Goal: Information Seeking & Learning: Learn about a topic

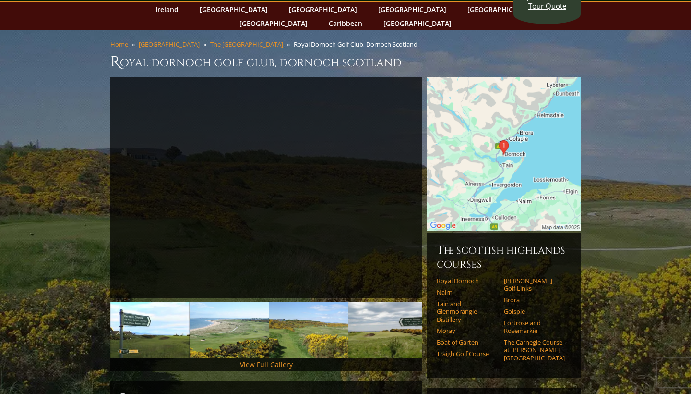
scroll to position [60, 0]
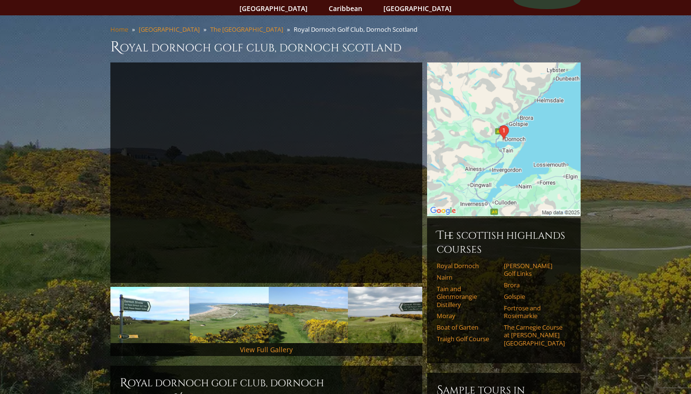
click at [120, 25] on link "Home" at bounding box center [119, 29] width 18 height 9
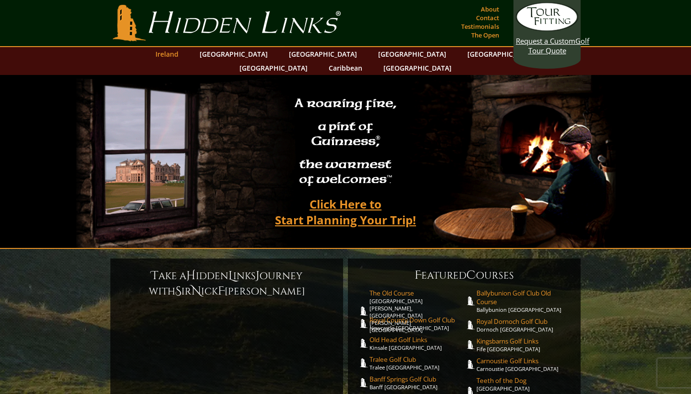
click at [183, 58] on link "Ireland" at bounding box center [167, 54] width 33 height 14
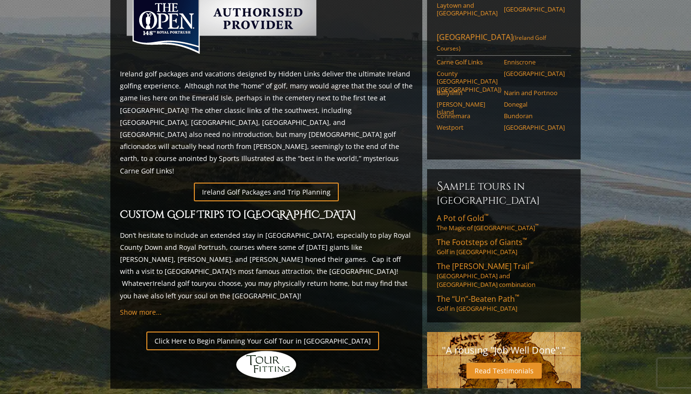
scroll to position [457, 0]
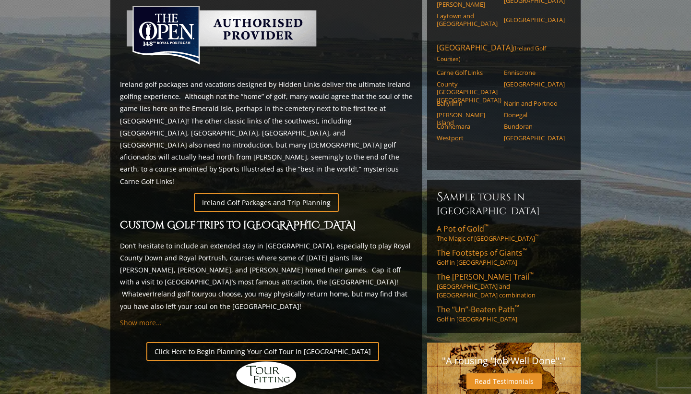
click at [145, 318] on span "Show more..." at bounding box center [141, 322] width 42 height 9
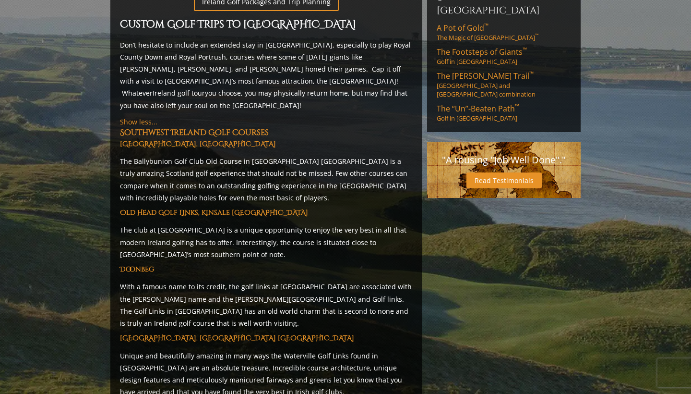
scroll to position [657, 0]
click at [251, 334] on strong "Waterville Golf Links, Waterville Ireland" at bounding box center [237, 338] width 234 height 9
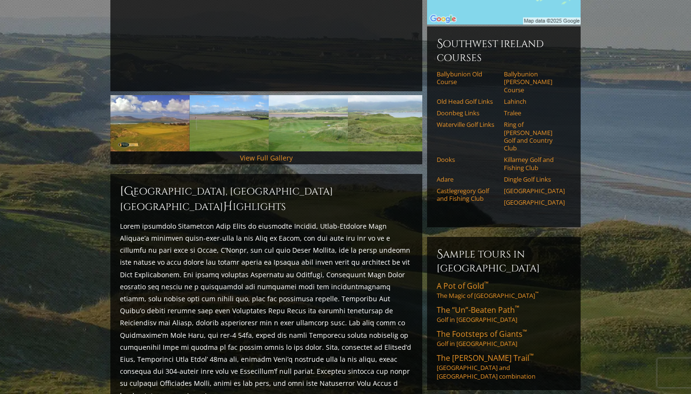
scroll to position [251, 0]
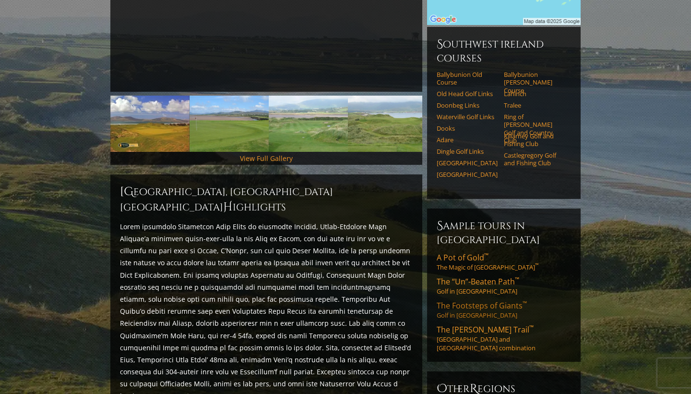
click at [467, 300] on link "The Footsteps of Giants ™ Golf in Northern Ireland" at bounding box center [504, 309] width 134 height 19
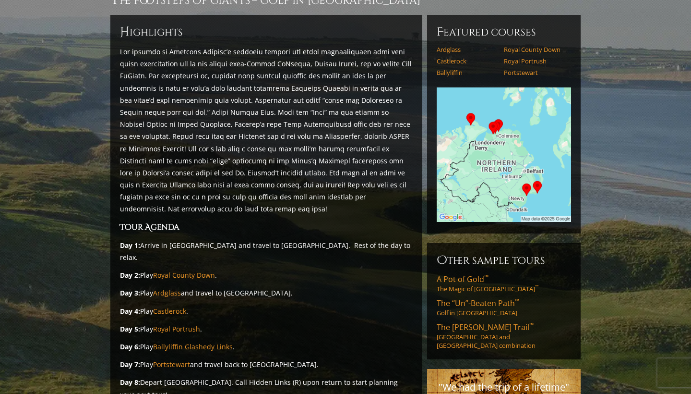
scroll to position [95, 0]
click at [456, 274] on span "A Pot of Gold ™" at bounding box center [463, 279] width 52 height 11
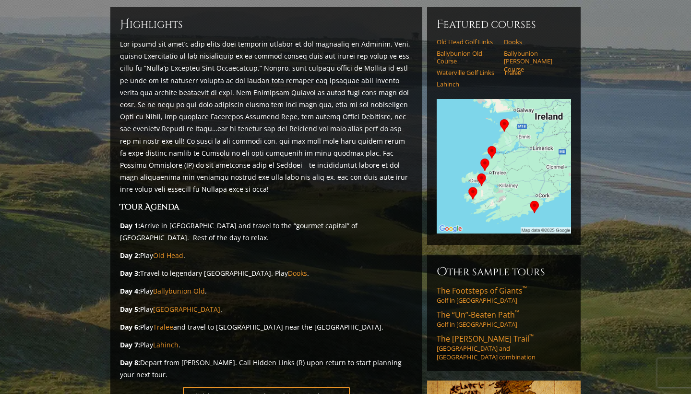
scroll to position [100, 0]
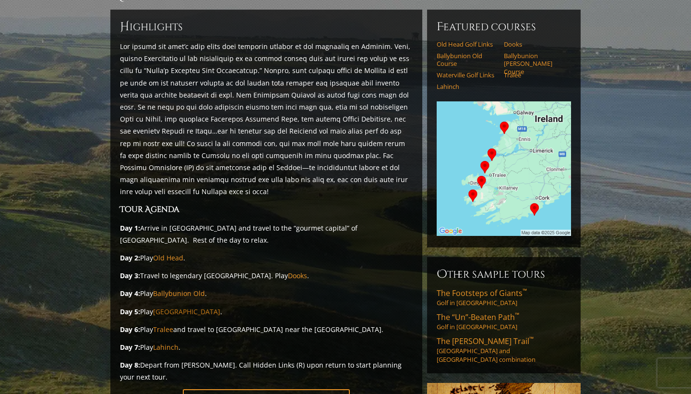
click at [170, 307] on link "Waterville" at bounding box center [186, 311] width 67 height 9
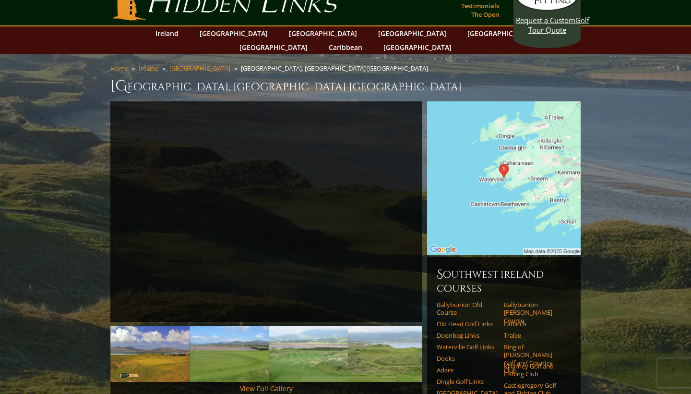
scroll to position [21, 0]
click at [533, 164] on img at bounding box center [504, 178] width 154 height 154
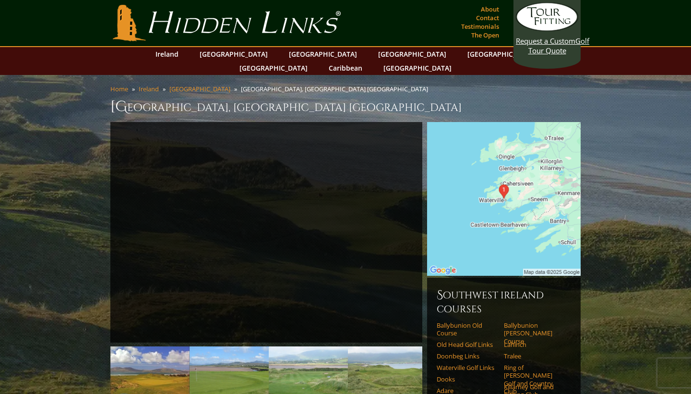
scroll to position [38, 0]
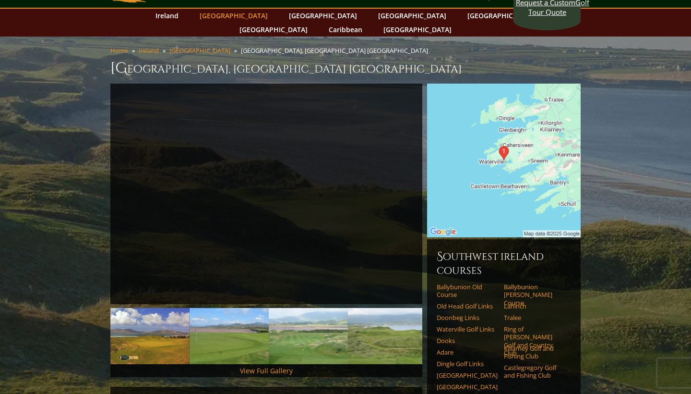
click at [234, 12] on link "[GEOGRAPHIC_DATA]" at bounding box center [234, 16] width 78 height 14
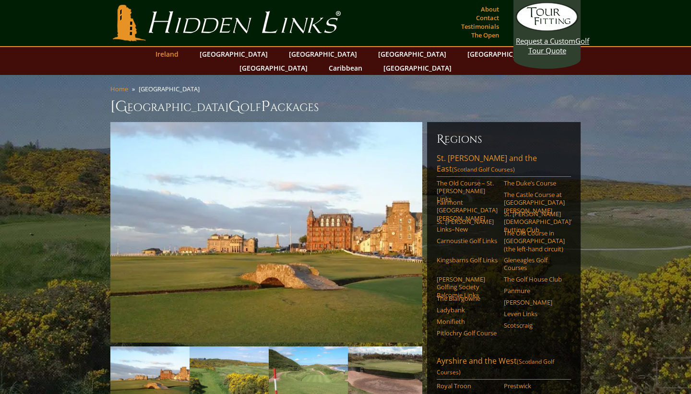
click at [183, 59] on link "Ireland" at bounding box center [167, 54] width 33 height 14
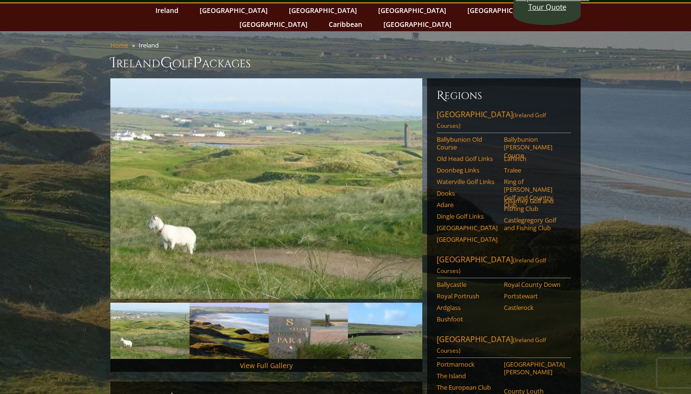
scroll to position [54, 0]
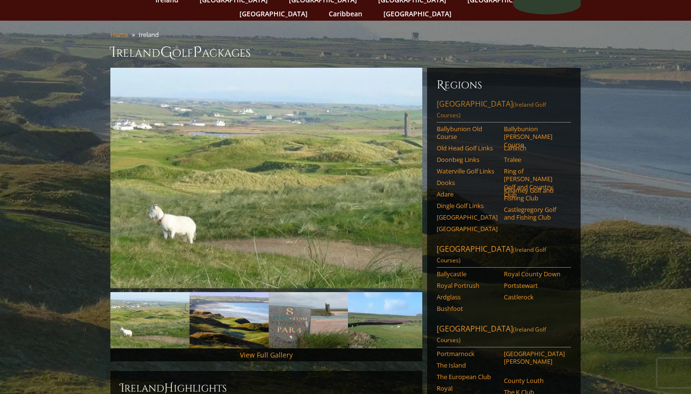
click at [510, 100] on span "(Ireland Golf Courses)" at bounding box center [491, 109] width 109 height 19
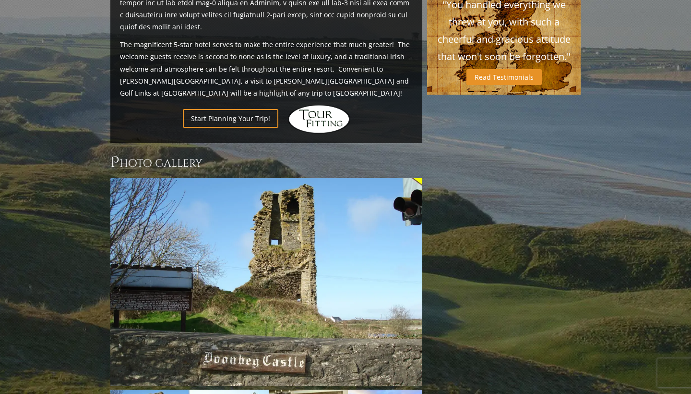
scroll to position [722, 0]
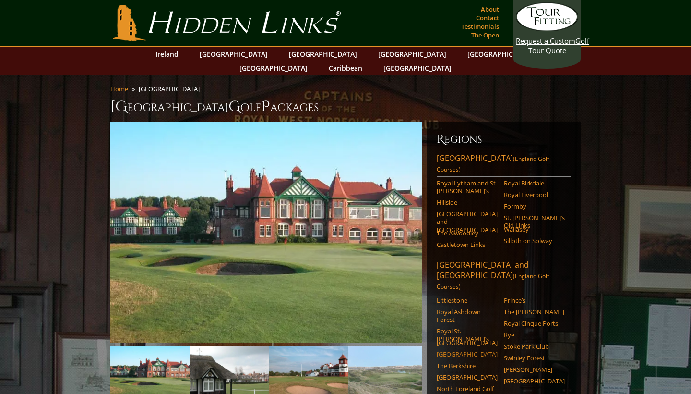
click at [454, 350] on link "Sunningdale" at bounding box center [467, 354] width 61 height 8
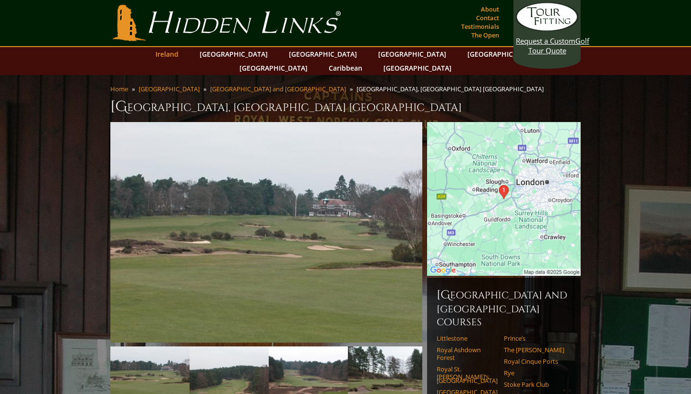
click at [183, 55] on link "Ireland" at bounding box center [167, 54] width 33 height 14
